Goal: Task Accomplishment & Management: Complete application form

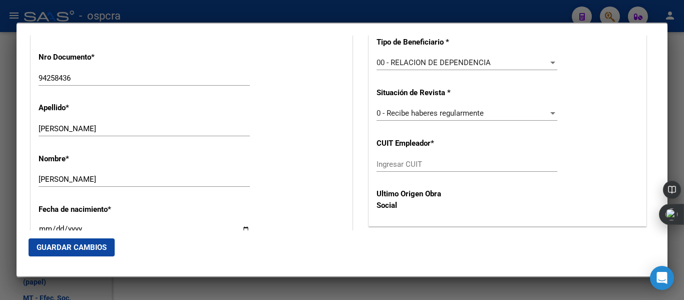
scroll to position [367, 0]
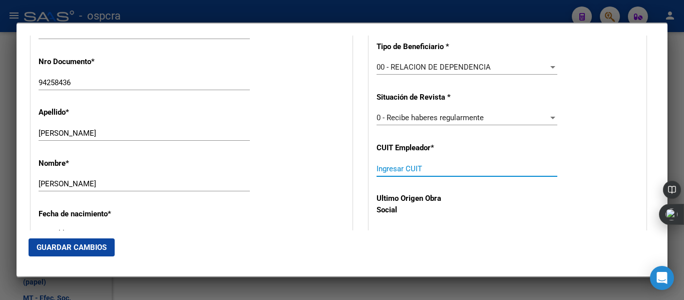
click at [410, 171] on input "Ingresar CUIT" at bounding box center [467, 168] width 181 height 9
paste input "30-60229148-7"
type input "30-60229148-7"
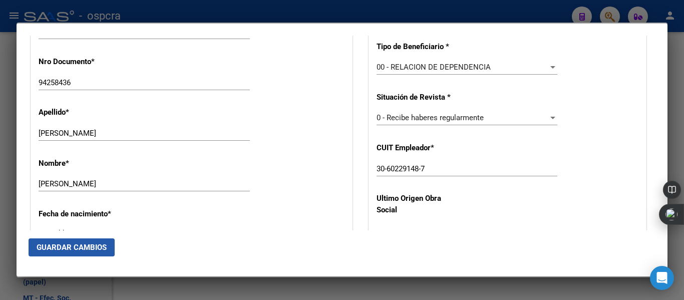
click at [71, 249] on span "Guardar Cambios" at bounding box center [72, 247] width 70 height 9
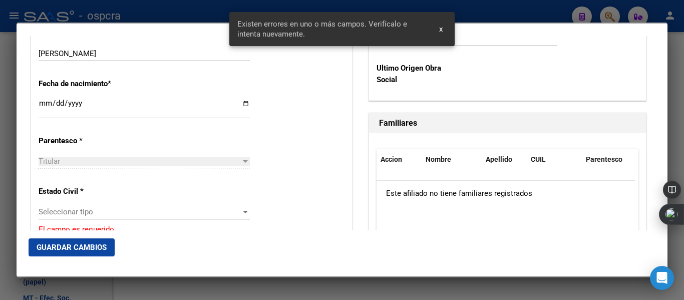
scroll to position [542, 0]
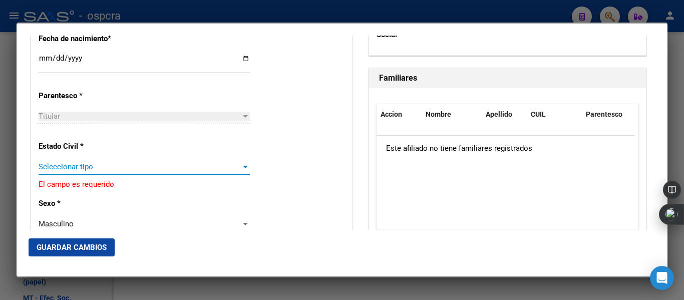
click at [221, 162] on span "Seleccionar tipo" at bounding box center [140, 166] width 202 height 9
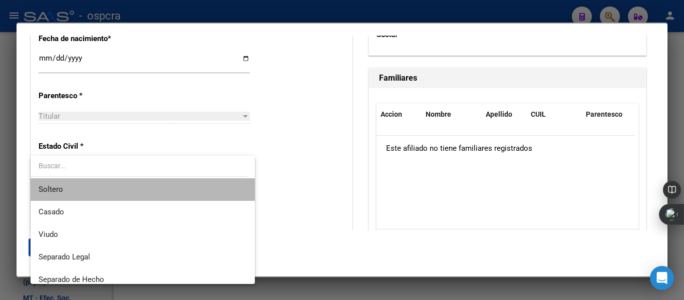
click at [180, 194] on span "Soltero" at bounding box center [143, 189] width 208 height 23
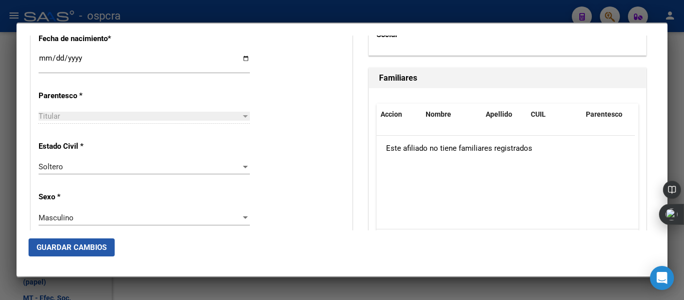
click at [71, 244] on span "Guardar Cambios" at bounding box center [72, 247] width 70 height 9
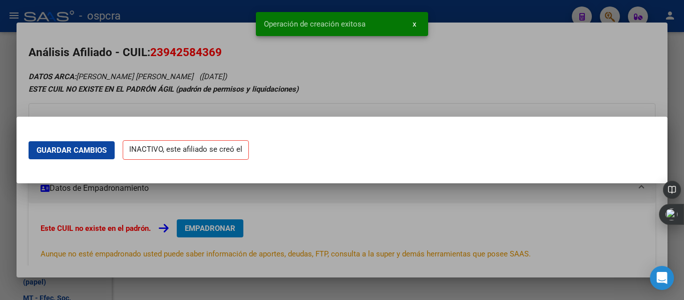
scroll to position [0, 0]
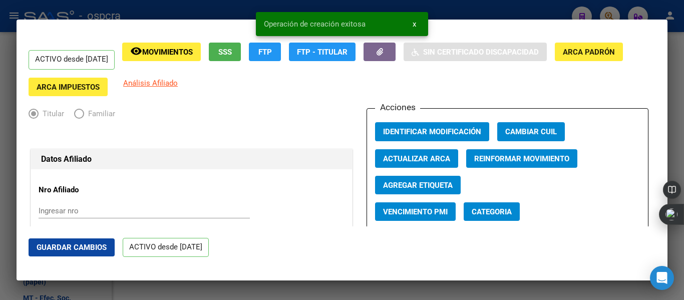
click at [12, 179] on div at bounding box center [342, 150] width 684 height 300
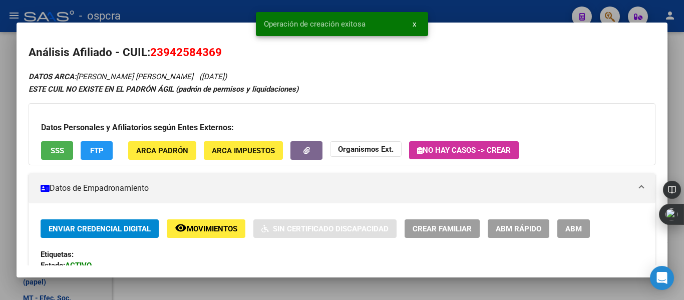
click at [12, 179] on div at bounding box center [342, 150] width 684 height 300
